Goal: Navigation & Orientation: Find specific page/section

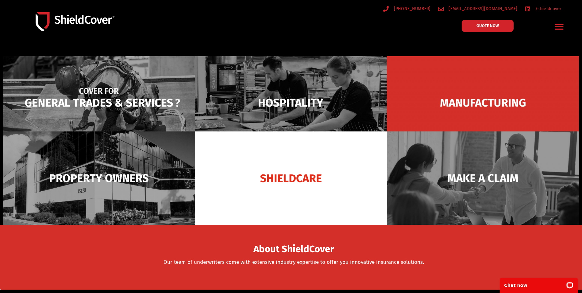
click at [150, 104] on img at bounding box center [99, 102] width 192 height 93
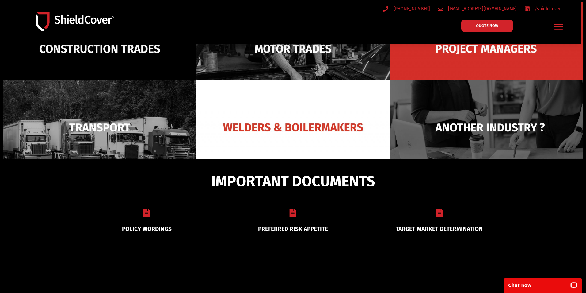
scroll to position [112, 0]
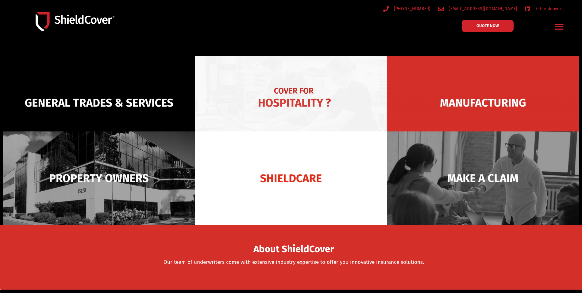
click at [302, 100] on img at bounding box center [291, 102] width 192 height 93
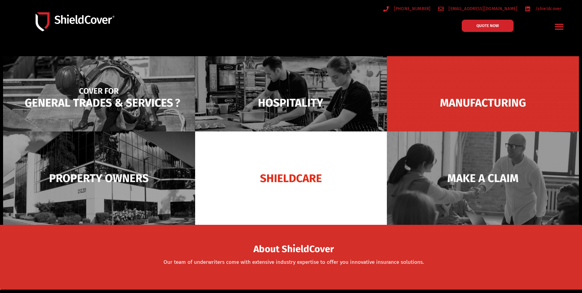
click at [133, 96] on img at bounding box center [99, 102] width 192 height 93
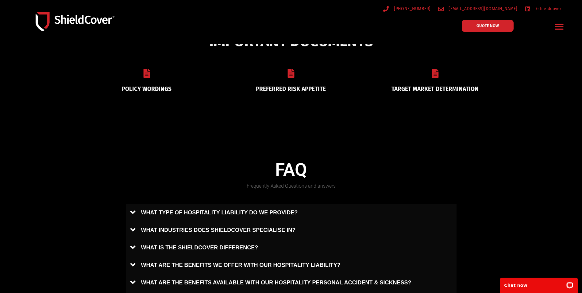
scroll to position [215, 0]
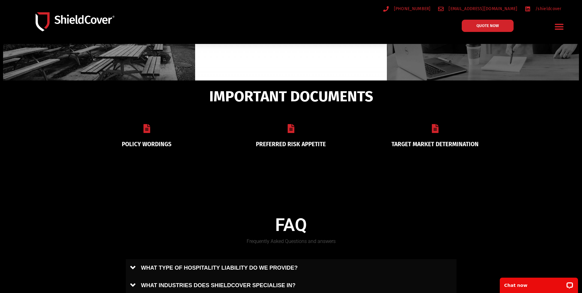
click at [288, 145] on link "PREFERRED RISK APPETITE" at bounding box center [291, 143] width 70 height 7
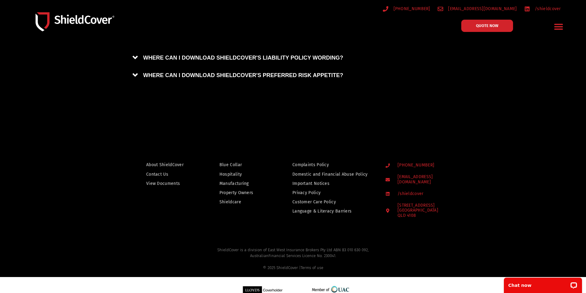
scroll to position [572, 0]
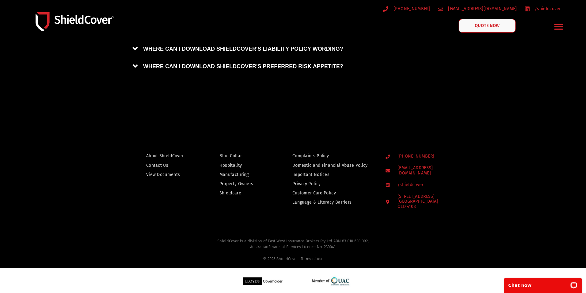
click at [486, 25] on span "QUOTE NOW" at bounding box center [487, 26] width 25 height 4
